Goal: Information Seeking & Learning: Learn about a topic

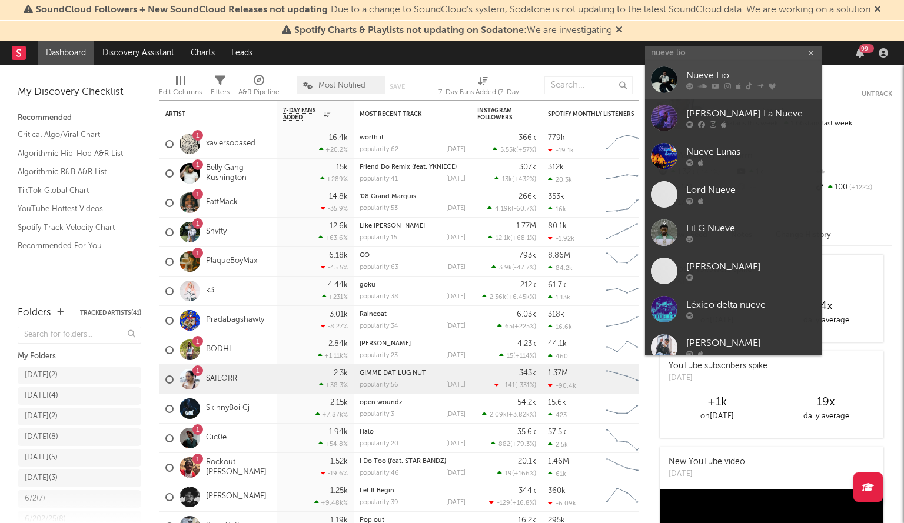
type input "nueve lio"
click at [718, 82] on div "Nueve Lio" at bounding box center [750, 76] width 129 height 14
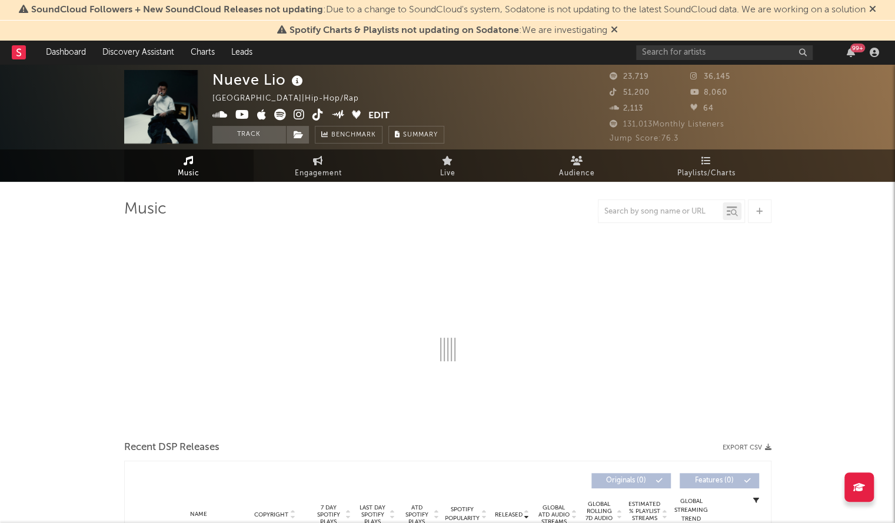
select select "6m"
